Goal: Communication & Community: Ask a question

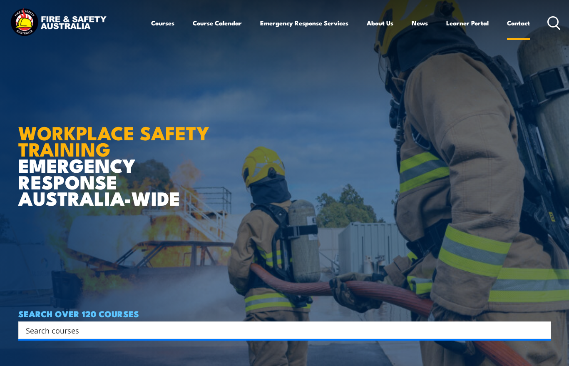
click at [519, 22] on link "Contact" at bounding box center [518, 23] width 23 height 20
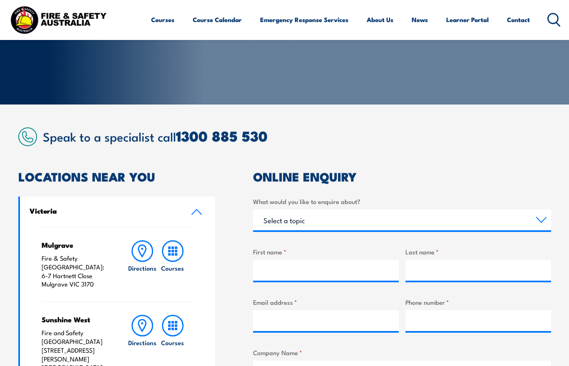
scroll to position [166, 0]
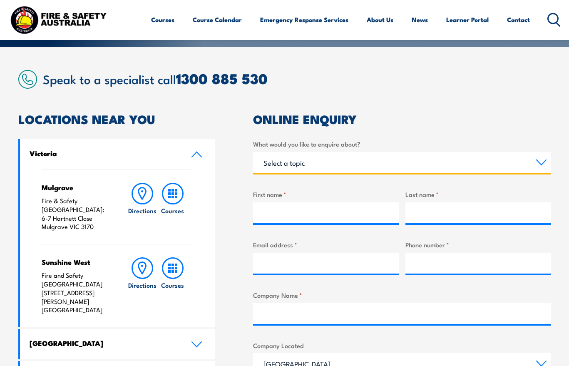
click at [542, 163] on select "Select a topic Training Emergency Response Services General Enquiry" at bounding box center [402, 162] width 298 height 21
select select "General Enquiry"
click at [253, 152] on select "Select a topic Training Emergency Response Services General Enquiry" at bounding box center [402, 162] width 298 height 21
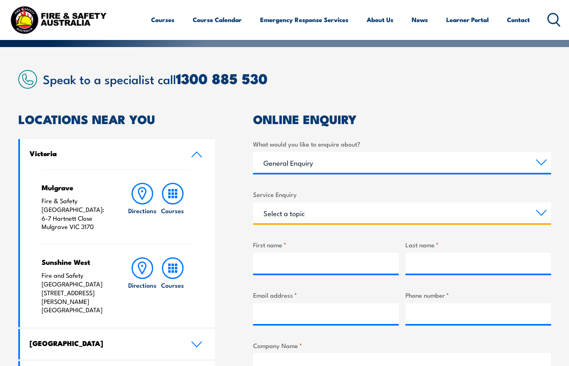
click at [544, 210] on select "Select a topic Assistance in completing an online enrolment booking Request a c…" at bounding box center [402, 212] width 298 height 21
select select "Other"
click at [253, 202] on select "Select a topic Assistance in completing an online enrolment booking Request a c…" at bounding box center [402, 212] width 298 height 21
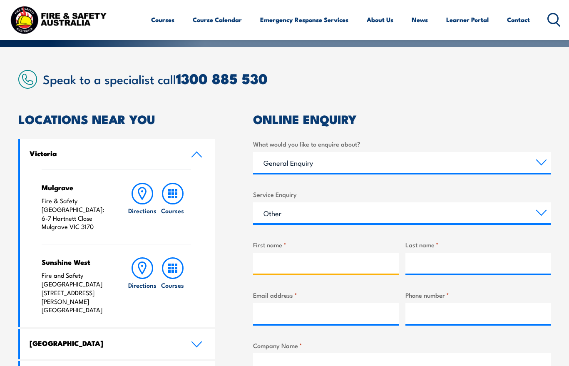
click at [289, 262] on input "First name *" at bounding box center [326, 262] width 146 height 21
type input "meg"
type input "[EMAIL_ADDRESS][DOMAIN_NAME]"
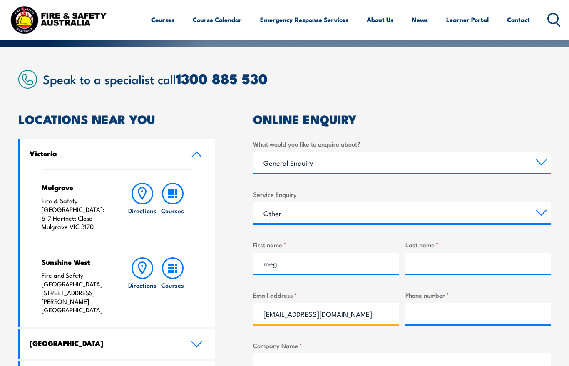
type input "Ventia"
click at [436, 262] on input "Last name *" at bounding box center [478, 262] width 146 height 21
type input "O"
click at [389, 352] on div "Company Name * Ventia" at bounding box center [402, 357] width 298 height 34
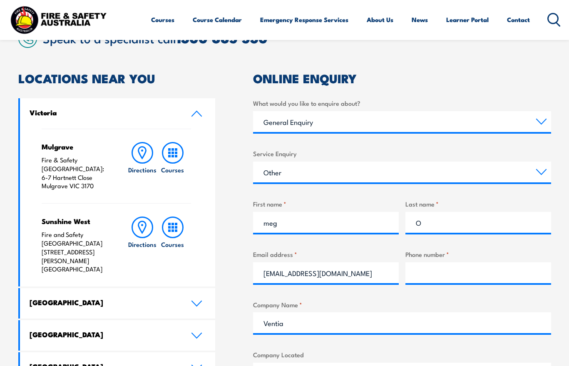
scroll to position [291, 0]
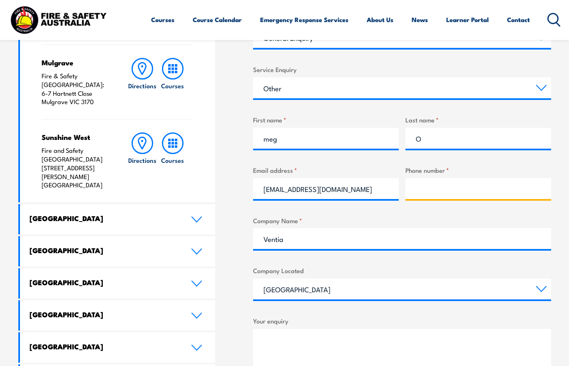
click at [443, 188] on input "Phone number *" at bounding box center [478, 188] width 146 height 21
drag, startPoint x: 430, startPoint y: 189, endPoint x: 442, endPoint y: 188, distance: 11.3
click at [431, 189] on input "0447822512" at bounding box center [478, 188] width 146 height 21
type input "0447999999"
click at [374, 261] on div "What would you like to enquire about? Select a topic Training Emergency Respons…" at bounding box center [402, 224] width 298 height 421
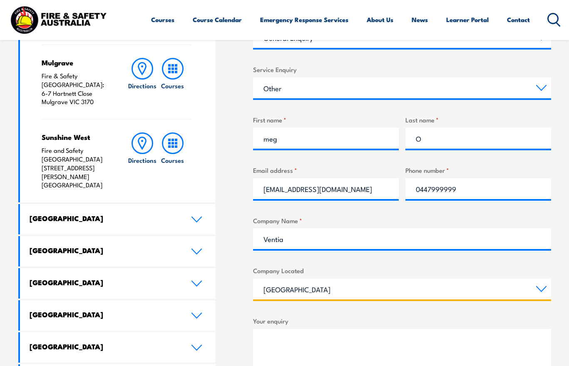
click at [541, 284] on select "[GEOGRAPHIC_DATA] [GEOGRAPHIC_DATA] [GEOGRAPHIC_DATA] [GEOGRAPHIC_DATA] [GEOGRA…" at bounding box center [402, 288] width 298 height 21
click at [253, 278] on select "[GEOGRAPHIC_DATA] [GEOGRAPHIC_DATA] [GEOGRAPHIC_DATA] [GEOGRAPHIC_DATA] [GEOGRA…" at bounding box center [402, 288] width 298 height 21
click at [543, 290] on select "[GEOGRAPHIC_DATA] [GEOGRAPHIC_DATA] [GEOGRAPHIC_DATA] [GEOGRAPHIC_DATA] [GEOGRA…" at bounding box center [402, 288] width 298 height 21
select select "[GEOGRAPHIC_DATA]"
click at [253, 278] on select "[GEOGRAPHIC_DATA] [GEOGRAPHIC_DATA] [GEOGRAPHIC_DATA] [GEOGRAPHIC_DATA] [GEOGRA…" at bounding box center [402, 288] width 298 height 21
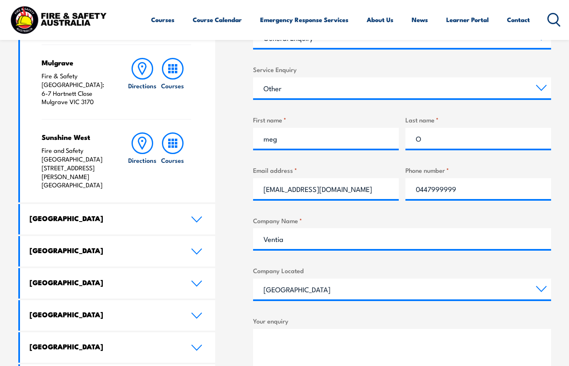
click at [331, 336] on textarea "Your enquiry" at bounding box center [402, 351] width 298 height 44
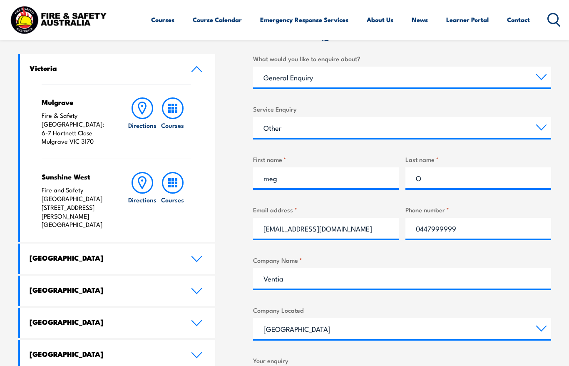
scroll to position [404, 0]
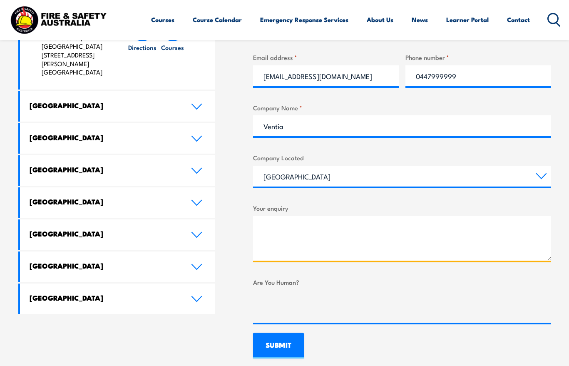
paste textarea "Hi Please submit your invoice TX044663 against PO 4701185777 in [GEOGRAPHIC_DAT…"
click at [263, 245] on textarea "Hi Please submit your invoice TX044663 against PO 4701185777 in [GEOGRAPHIC_DAT…" at bounding box center [402, 238] width 298 height 44
click at [512, 244] on textarea "Hi Can you please submit your invoice TX044663 against PO 4701185777 in [GEOGRA…" at bounding box center [402, 238] width 298 height 44
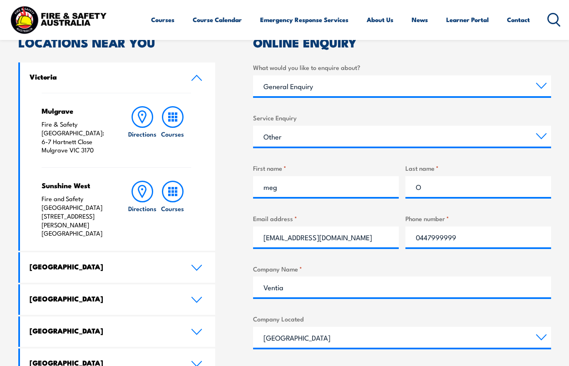
scroll to position [237, 0]
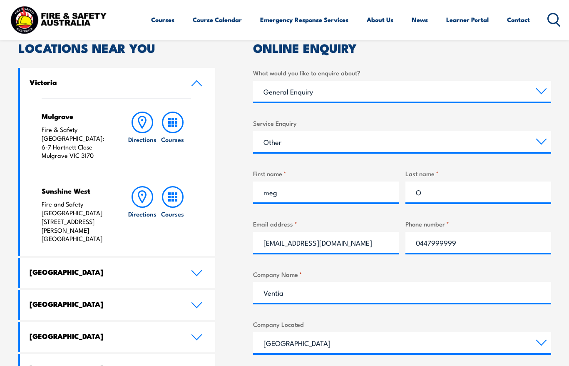
type textarea "Hi Can you please submit your invoice TX044663 against PO 4701185777 in [GEOGRA…"
click at [541, 94] on select "Select a topic Training Emergency Response Services General Enquiry" at bounding box center [402, 91] width 298 height 21
click at [253, 81] on select "Select a topic Training Emergency Response Services General Enquiry" at bounding box center [402, 91] width 298 height 21
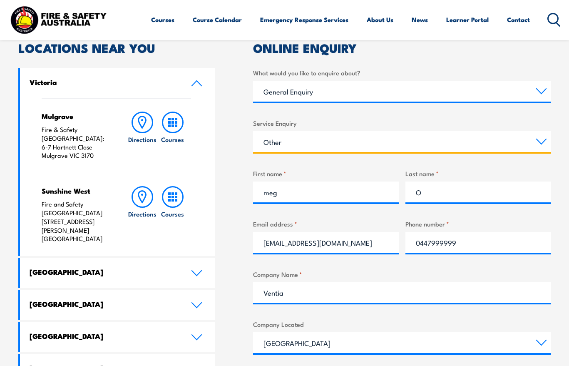
click at [539, 140] on select "Select a topic Assistance in completing an online enrolment booking Request a c…" at bounding box center [402, 141] width 298 height 21
select select "Pay an invoice or obtain a copy of an invoice"
click at [253, 131] on select "Select a topic Assistance in completing an online enrolment booking Request a c…" at bounding box center [402, 141] width 298 height 21
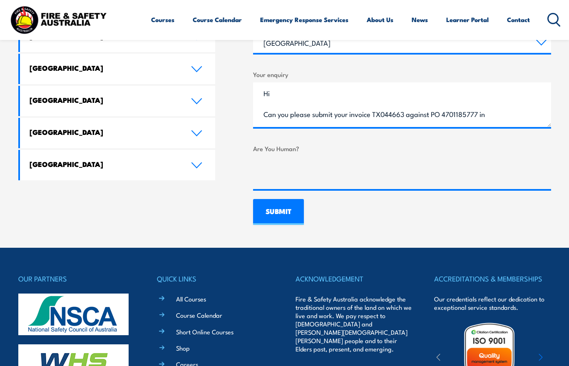
scroll to position [561, 0]
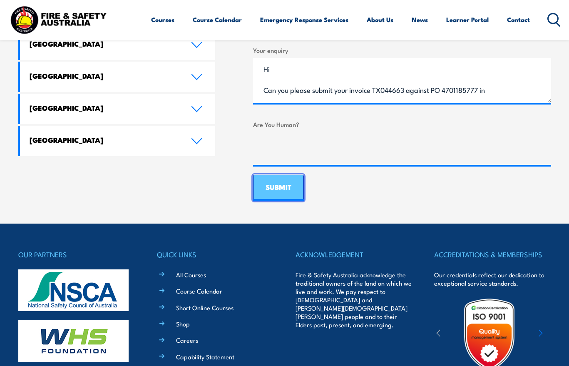
click at [290, 188] on input "SUBMIT" at bounding box center [278, 188] width 51 height 26
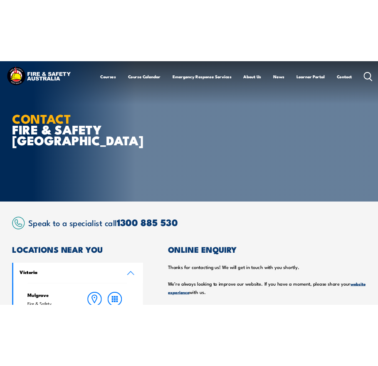
scroll to position [0, 0]
